Goal: Entertainment & Leisure: Consume media (video, audio)

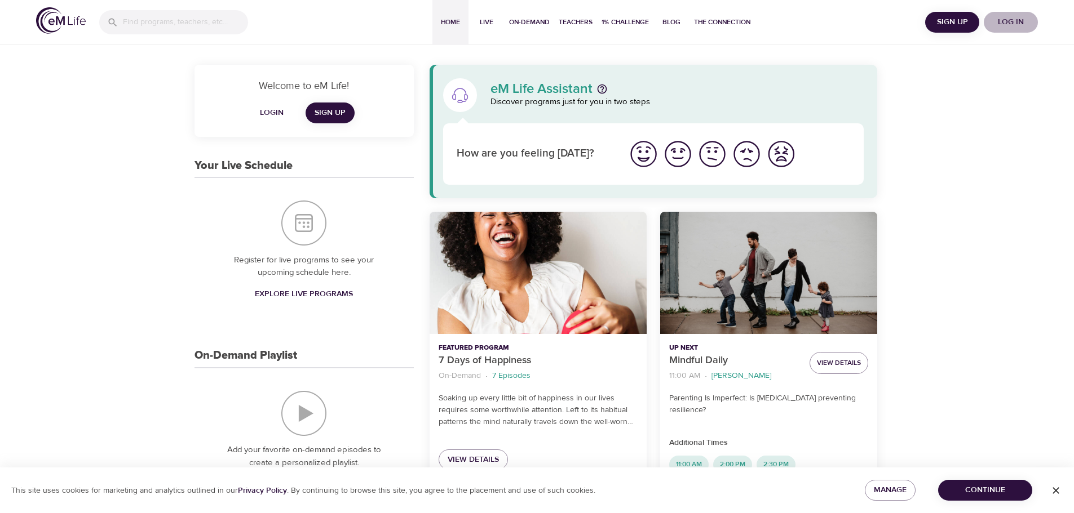
click at [1011, 23] on span "Log in" at bounding box center [1010, 22] width 45 height 14
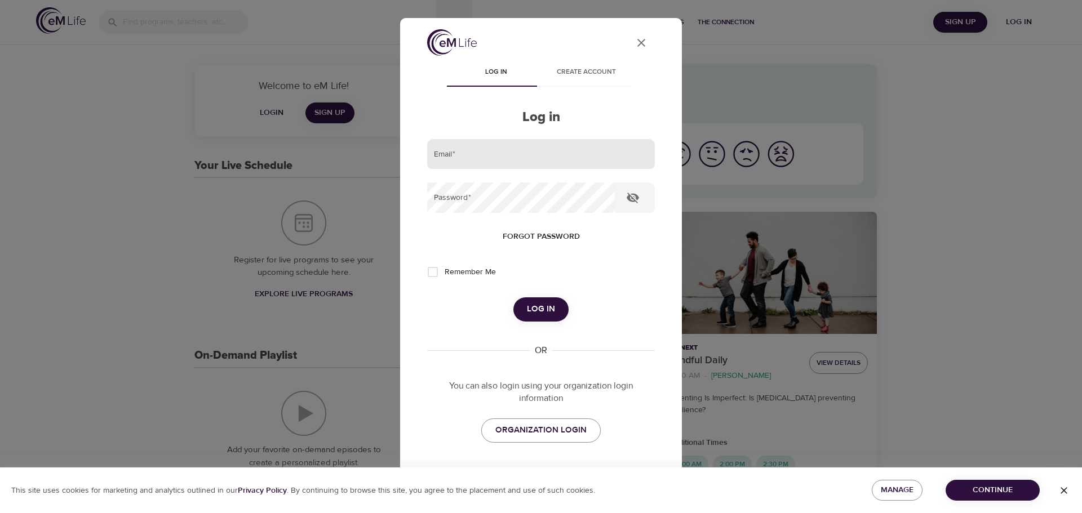
click at [494, 148] on input "email" at bounding box center [541, 154] width 228 height 30
type input "[PERSON_NAME][EMAIL_ADDRESS][DOMAIN_NAME]"
click at [513, 298] on button "Log in" at bounding box center [540, 310] width 55 height 24
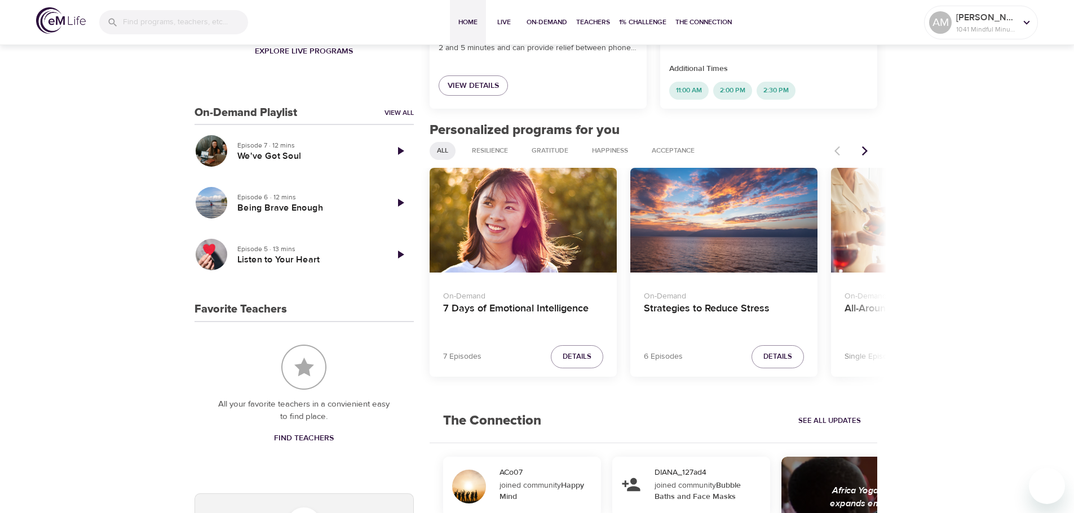
scroll to position [395, 0]
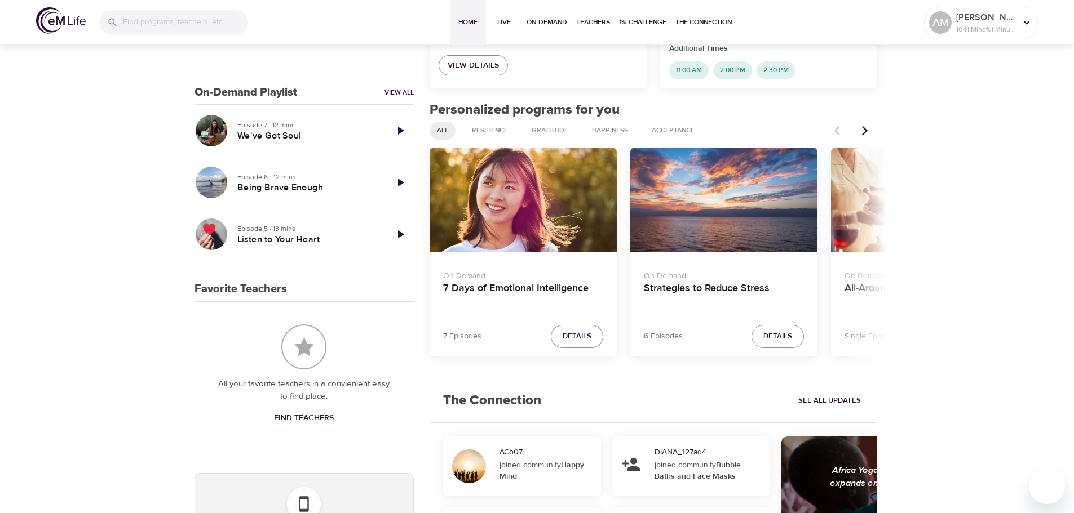
click at [863, 130] on icon "Next items" at bounding box center [864, 130] width 11 height 11
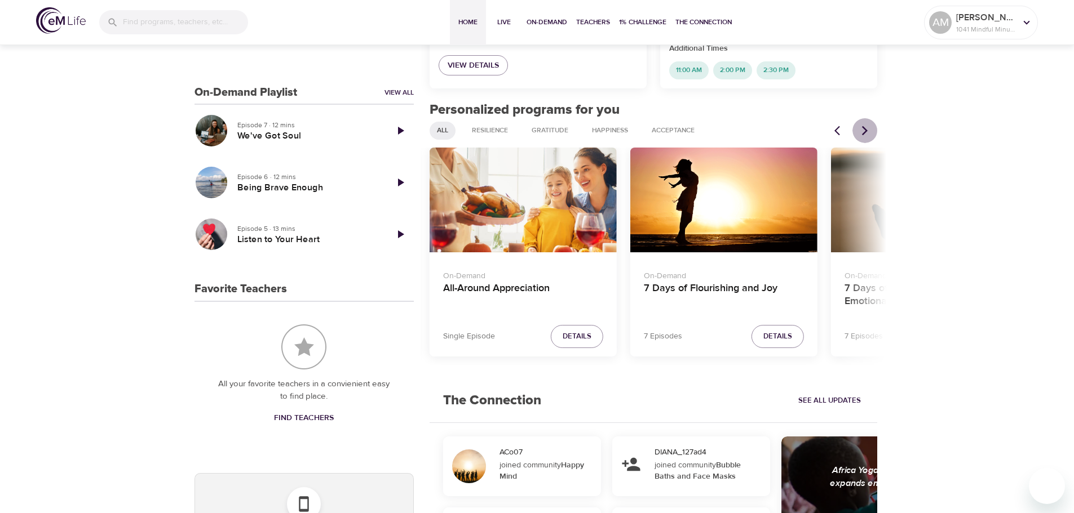
click at [863, 130] on icon "Next items" at bounding box center [864, 130] width 11 height 11
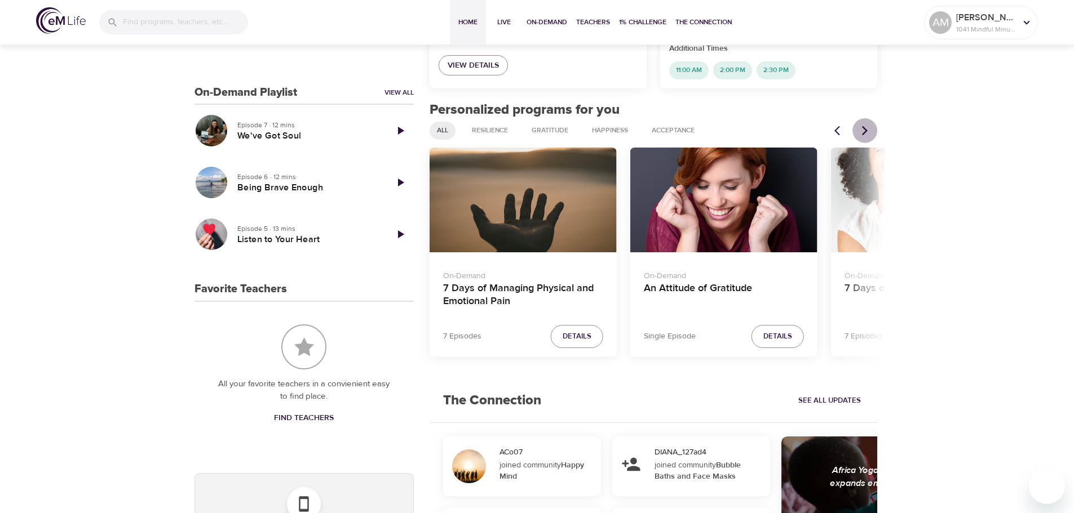
click at [863, 130] on icon "Next items" at bounding box center [864, 130] width 11 height 11
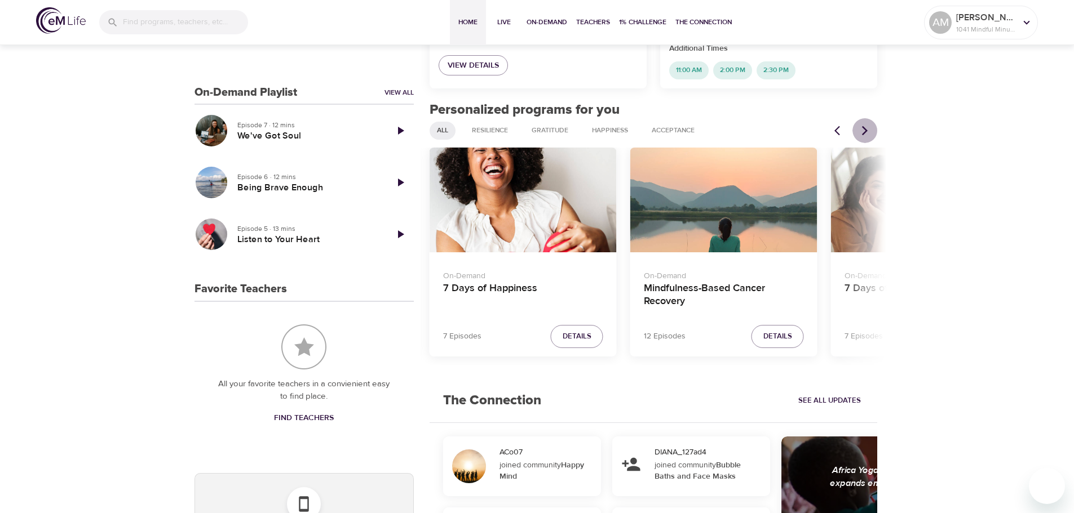
click at [863, 130] on icon "Next items" at bounding box center [864, 130] width 11 height 11
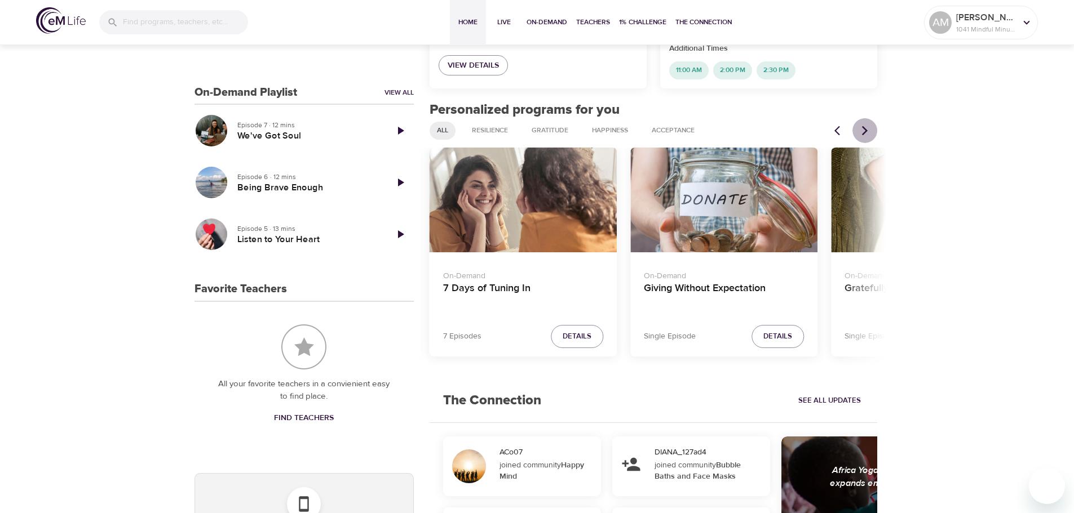
click at [863, 130] on icon "Next items" at bounding box center [864, 130] width 11 height 11
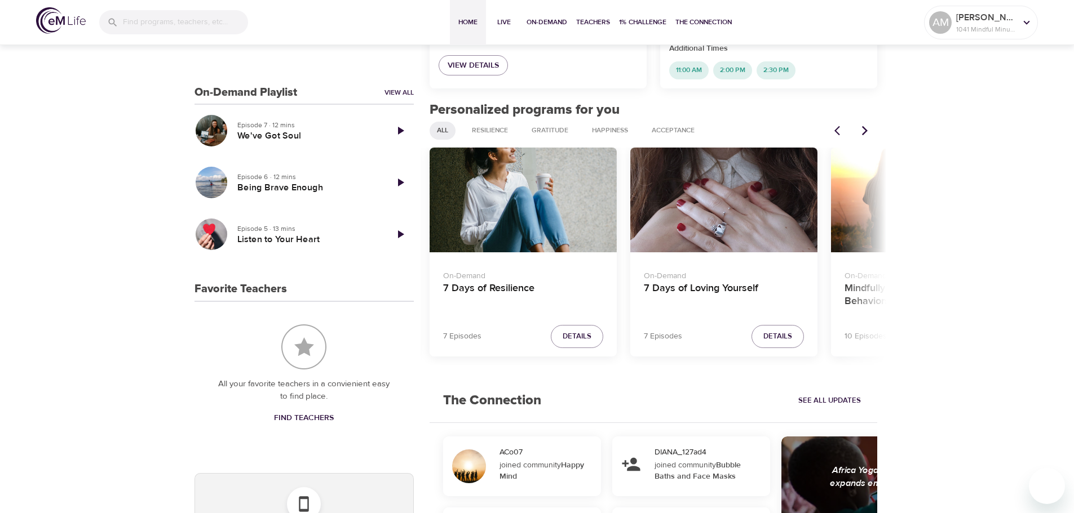
click at [863, 130] on icon "Next items" at bounding box center [864, 130] width 11 height 11
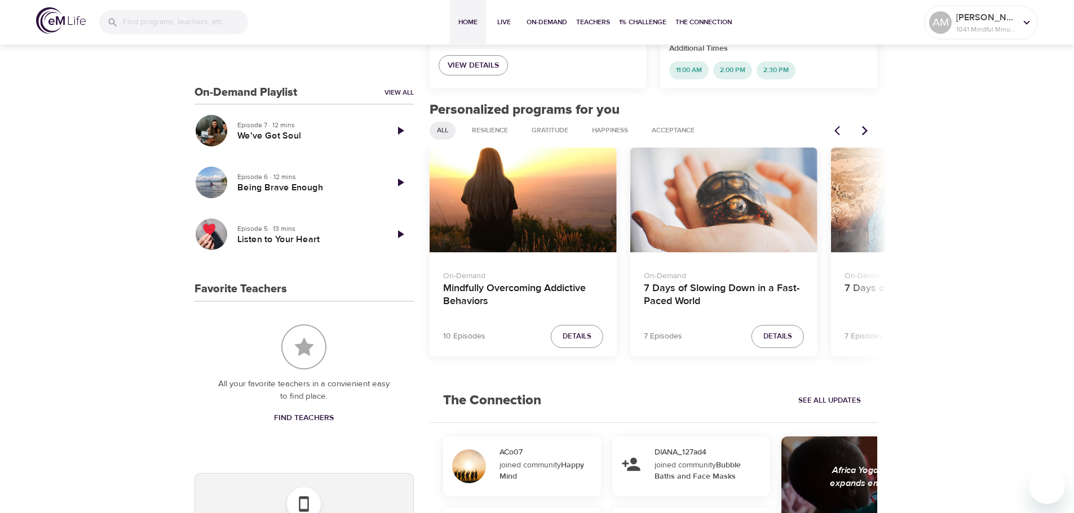
click at [863, 130] on icon "Next items" at bounding box center [864, 130] width 11 height 11
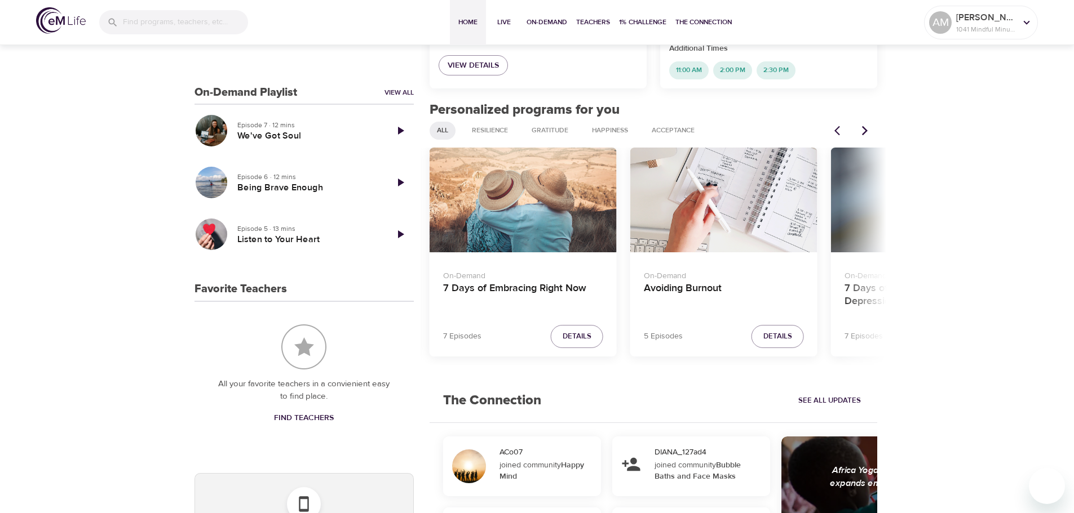
click at [863, 130] on icon "Next items" at bounding box center [864, 130] width 11 height 11
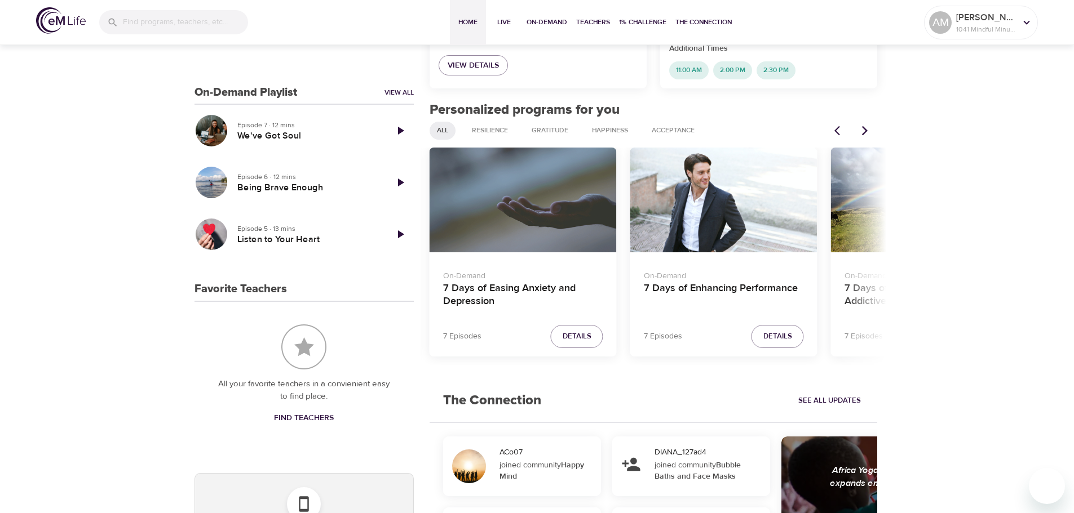
click at [578, 219] on div "7 Days of Easing Anxiety and Depression" at bounding box center [522, 200] width 187 height 105
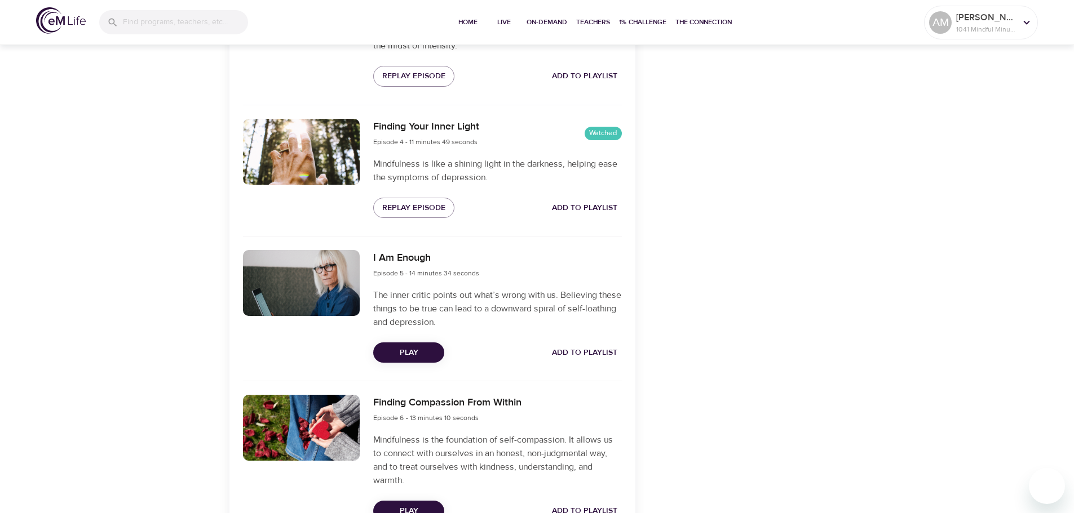
scroll to position [845, 0]
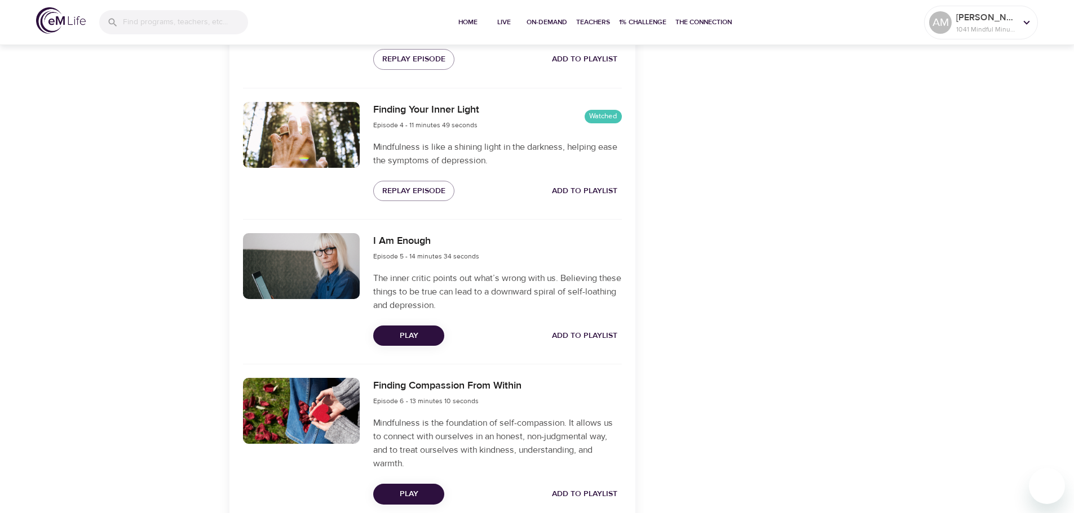
click at [415, 339] on span "Play" at bounding box center [408, 336] width 53 height 14
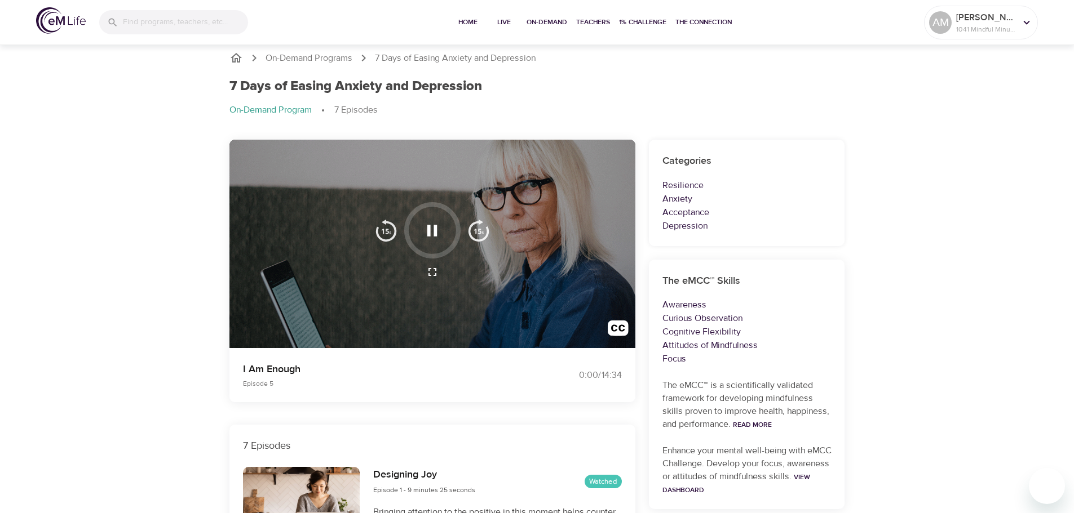
scroll to position [0, 0]
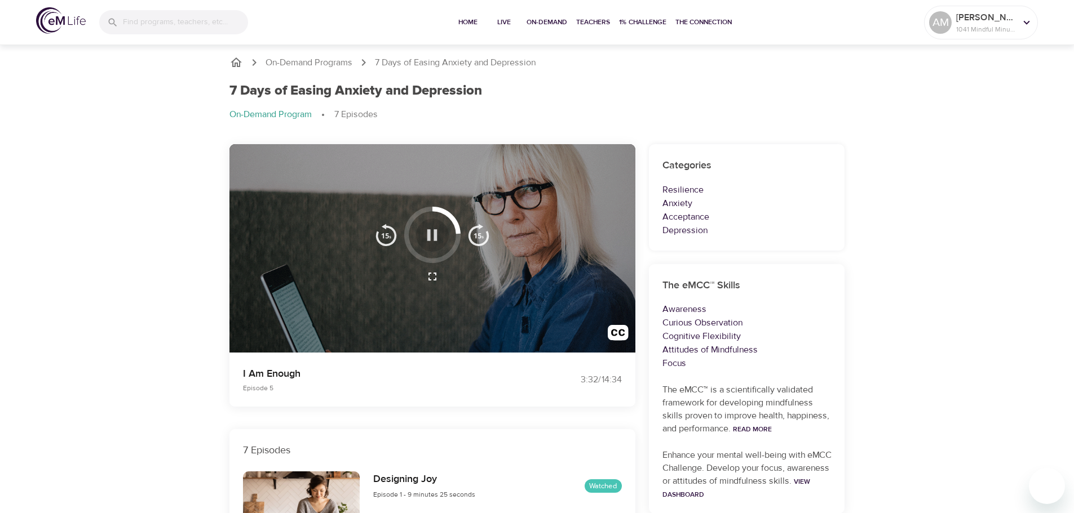
click at [437, 236] on icon "button" at bounding box center [432, 234] width 10 height 11
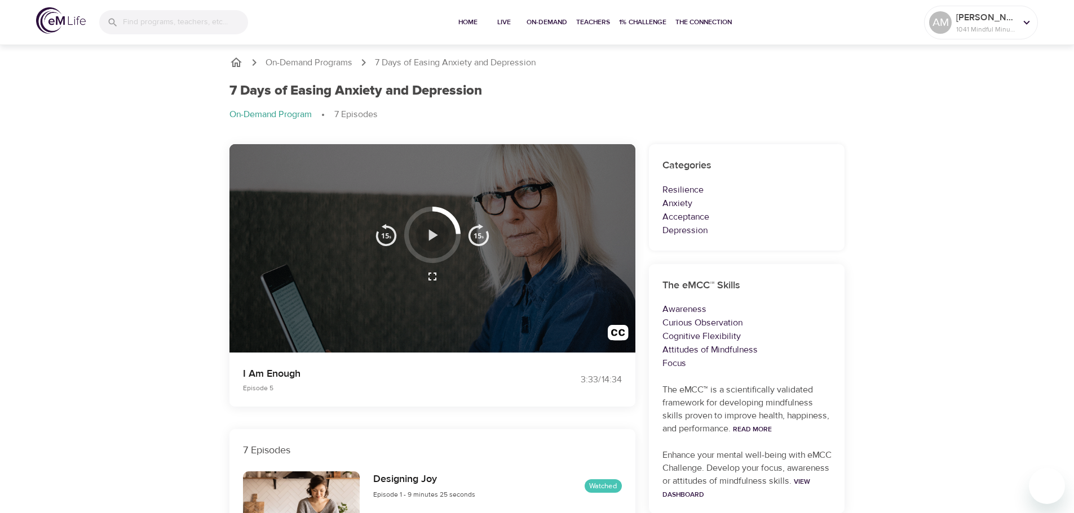
click at [431, 232] on icon "button" at bounding box center [433, 234] width 9 height 11
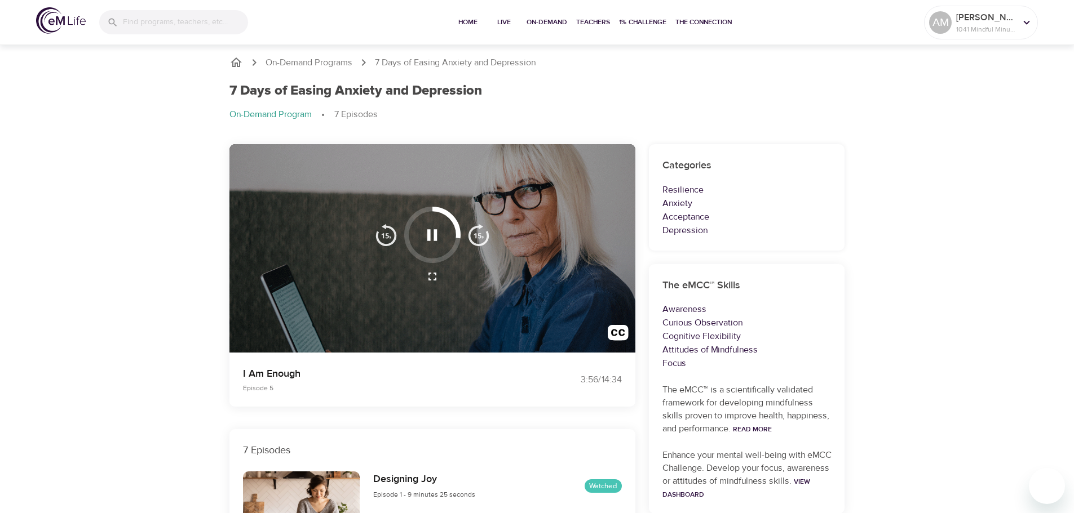
click at [432, 231] on icon "button" at bounding box center [432, 235] width 20 height 20
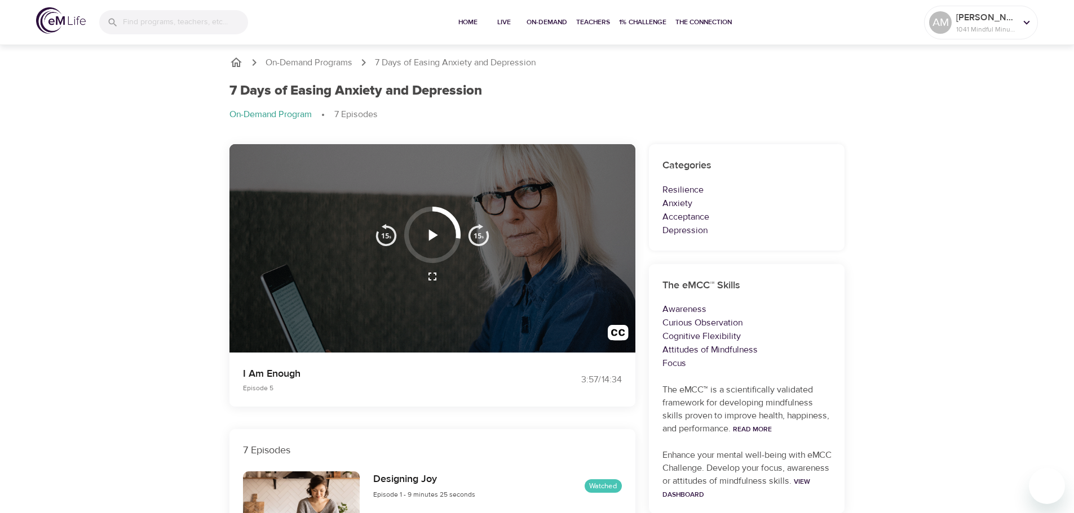
click at [431, 233] on icon "button" at bounding box center [433, 234] width 9 height 11
